Goal: Transaction & Acquisition: Purchase product/service

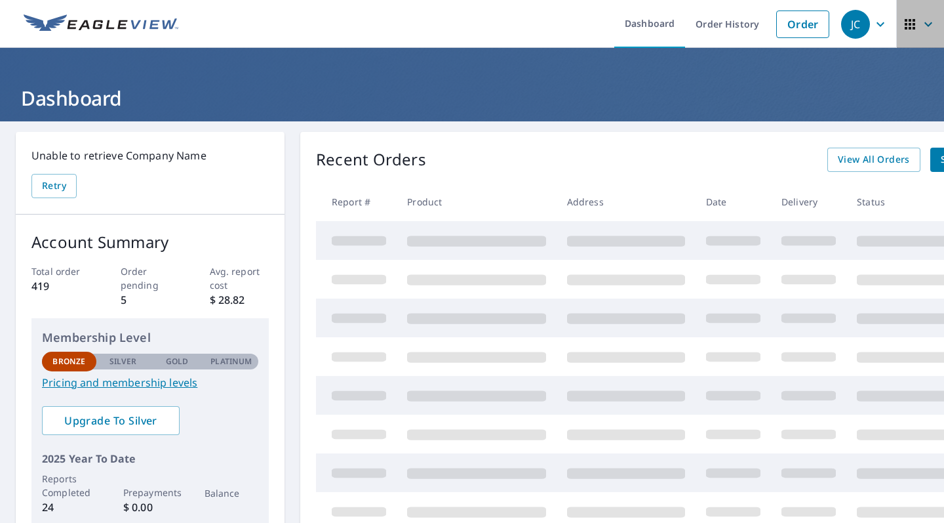
click at [927, 26] on icon "button" at bounding box center [928, 24] width 16 height 16
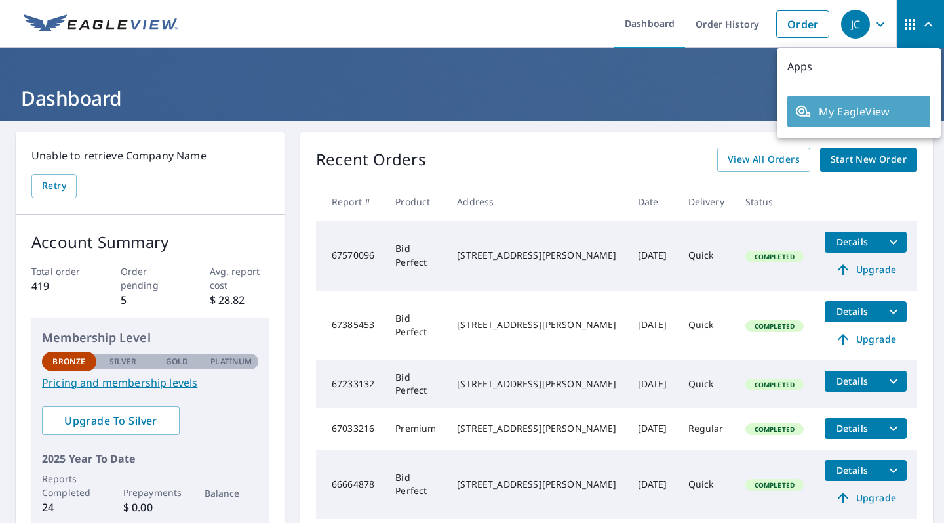
click at [871, 106] on span "My EagleView" at bounding box center [858, 112] width 127 height 16
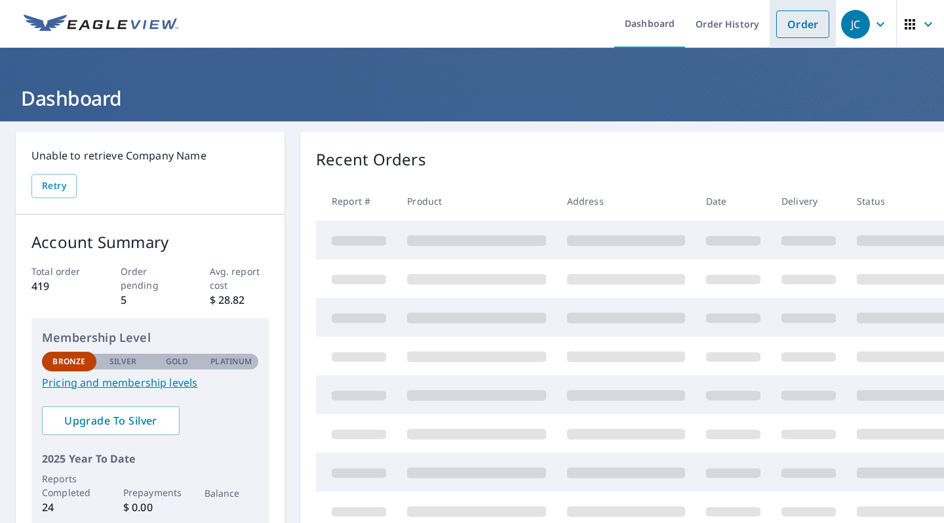
click at [789, 24] on link "Order" at bounding box center [802, 24] width 53 height 28
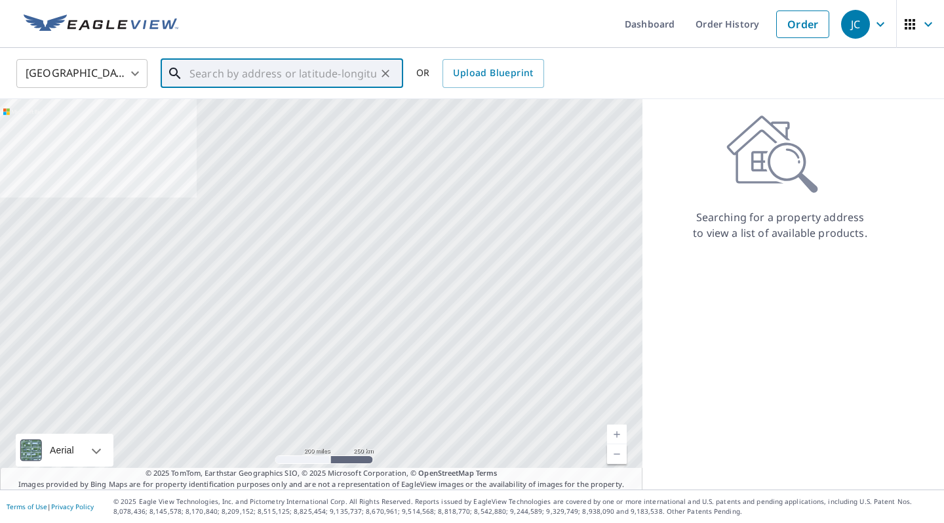
click at [197, 78] on input "text" at bounding box center [282, 73] width 187 height 37
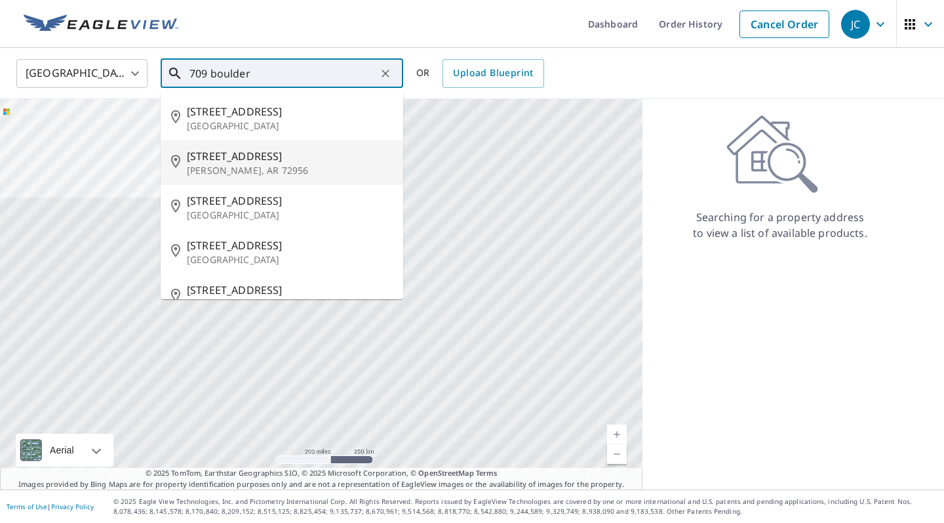
click at [201, 163] on span "[STREET_ADDRESS]" at bounding box center [290, 156] width 206 height 16
type input "[STREET_ADDRESS][PERSON_NAME]"
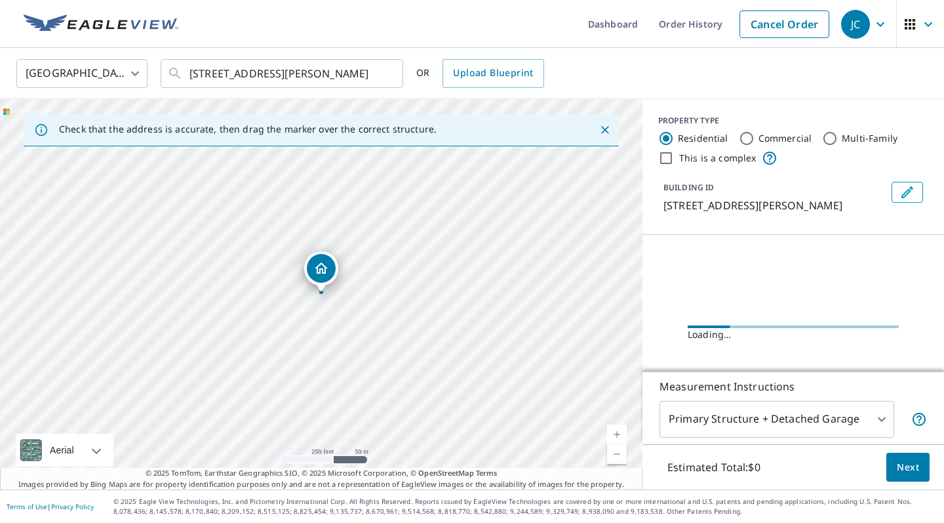
click at [326, 268] on icon "Dropped pin, building 1, Residential property, 709 Boulder Dr Van Buren, AR 729…" at bounding box center [321, 267] width 13 height 11
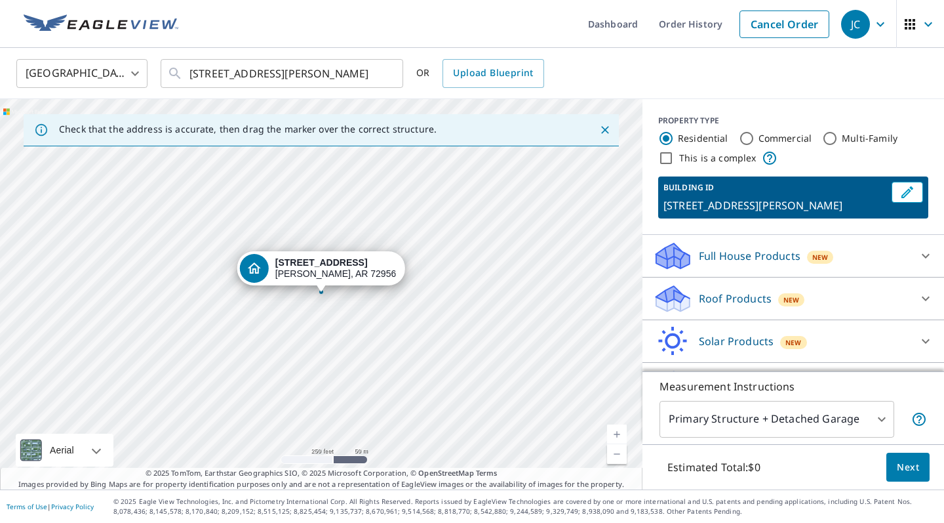
click at [617, 433] on link "Current Level 17, Zoom In" at bounding box center [617, 434] width 20 height 20
click at [617, 433] on link "Current Level 18, Zoom In" at bounding box center [617, 434] width 20 height 20
click at [617, 432] on link "Current Level 19, Zoom In" at bounding box center [617, 434] width 20 height 20
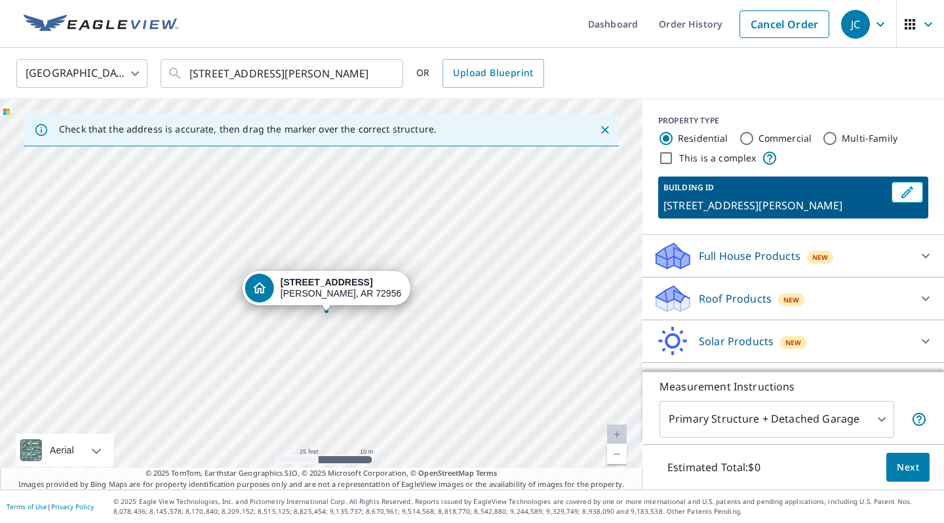
drag, startPoint x: 302, startPoint y: 276, endPoint x: 307, endPoint y: 295, distance: 19.7
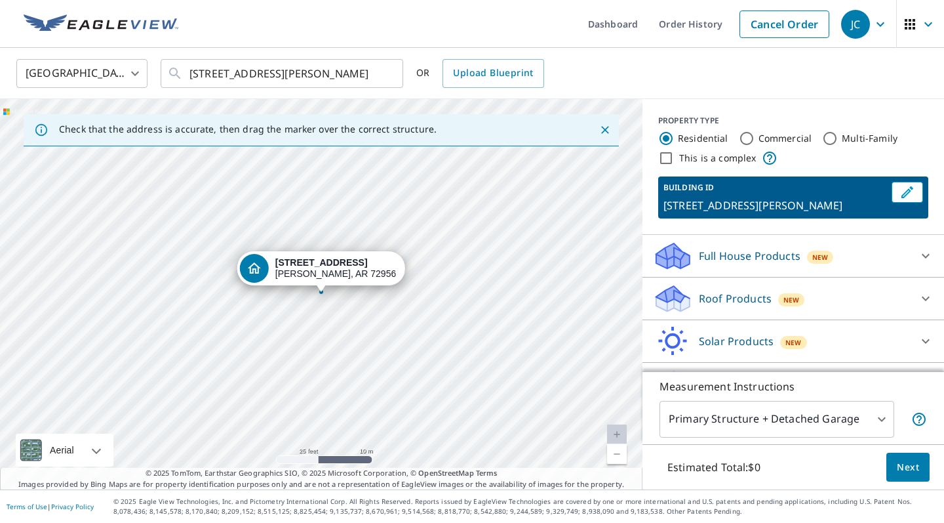
click at [620, 434] on link "Current Level 20, Zoom In Disabled" at bounding box center [617, 434] width 20 height 20
click at [927, 296] on icon at bounding box center [926, 298] width 16 height 16
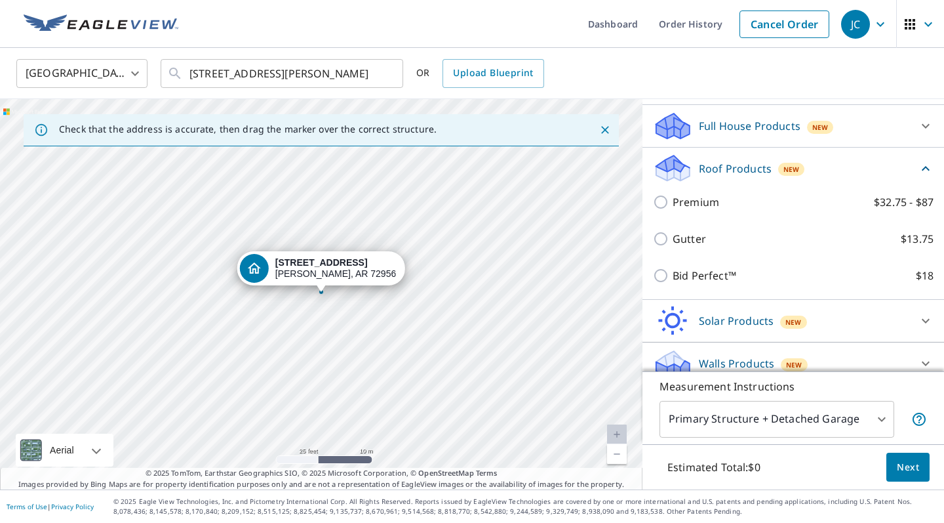
scroll to position [132, 0]
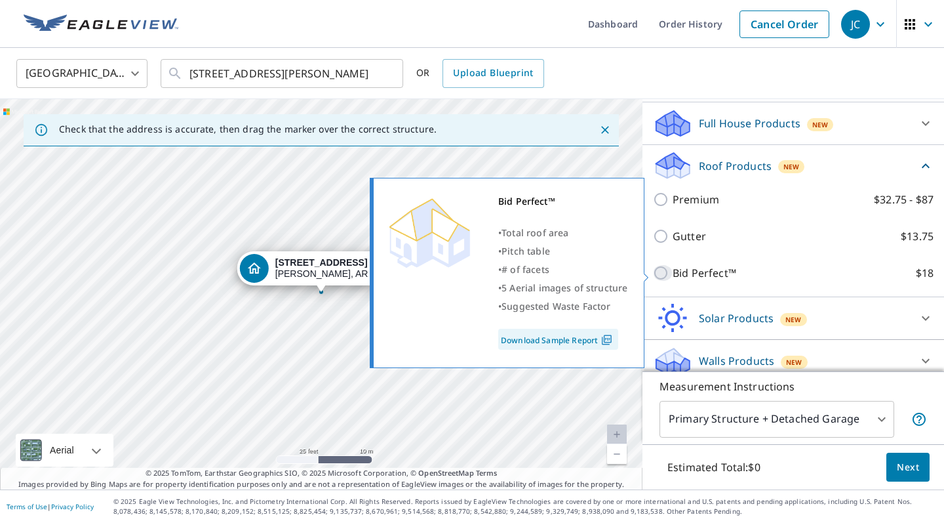
click at [662, 271] on input "Bid Perfect™ $18" at bounding box center [663, 273] width 20 height 16
checkbox input "true"
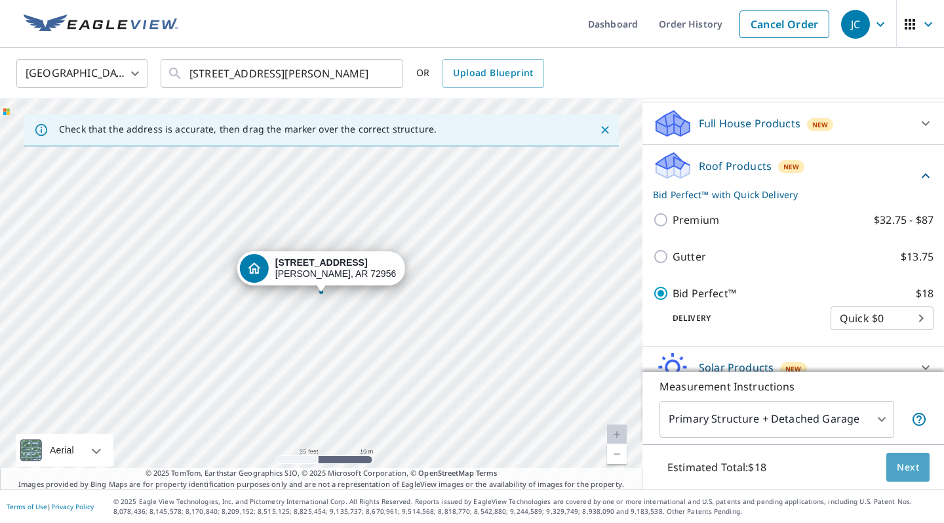
click at [905, 466] on span "Next" at bounding box center [908, 467] width 22 height 16
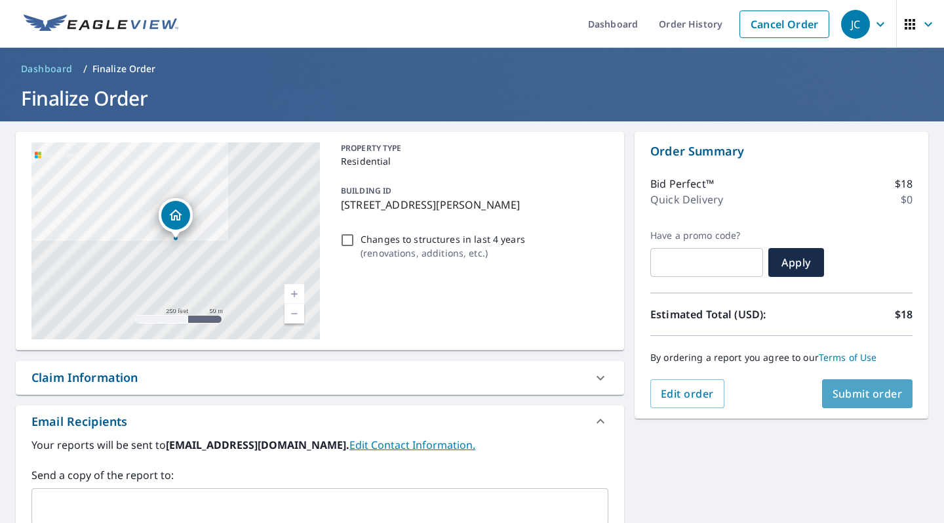
click at [865, 391] on span "Submit order" at bounding box center [868, 393] width 70 height 14
